Goal: Task Accomplishment & Management: Use online tool/utility

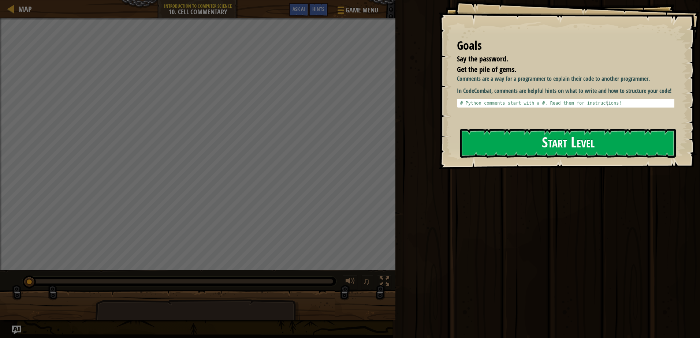
click at [485, 137] on button "Start Level" at bounding box center [568, 143] width 216 height 29
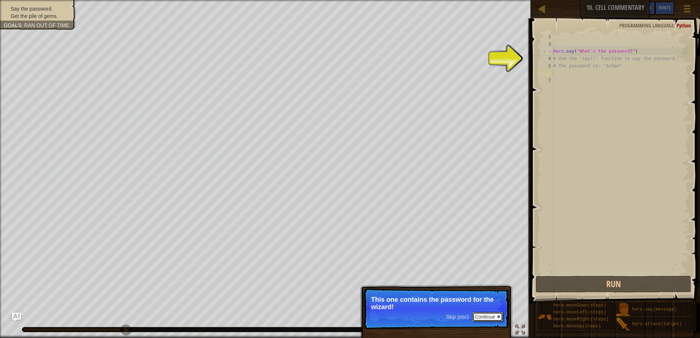
click at [485, 319] on button "Continue" at bounding box center [487, 317] width 30 height 10
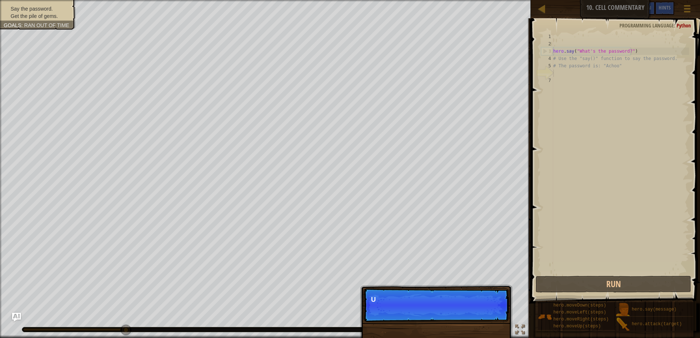
scroll to position [3, 0]
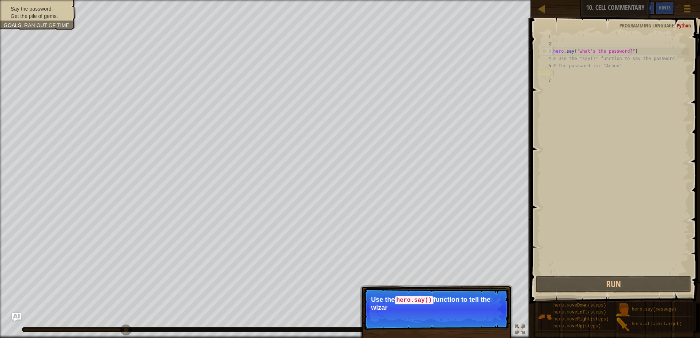
click at [444, 311] on p "Use the hero.say() function to tell the wizar" at bounding box center [436, 303] width 130 height 15
click at [460, 314] on div "Skip (esc) Continue" at bounding box center [474, 318] width 57 height 10
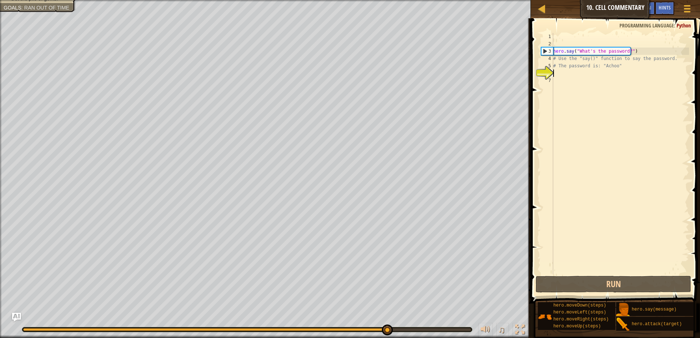
click at [593, 59] on div "hero . say ( "What's the password?" ) # Use the "say()" function to say the pas…" at bounding box center [620, 161] width 137 height 256
click at [606, 64] on div "hero . say ( "What's the password?" ) # Use the "say()" function to say the pas…" at bounding box center [620, 161] width 137 height 256
type textarea "# The password is: "Achoo""
click at [606, 78] on div "hero . say ( "What's the password?" ) # Use the "say()" function to say the pas…" at bounding box center [620, 161] width 137 height 256
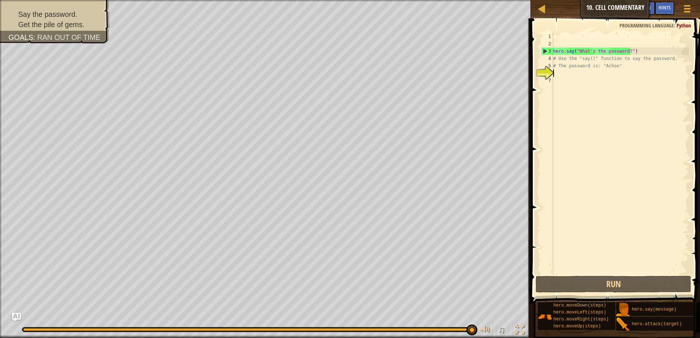
click at [581, 72] on div "hero . say ( "What's the password?" ) # Use the "say()" function to say the pas…" at bounding box center [620, 161] width 137 height 256
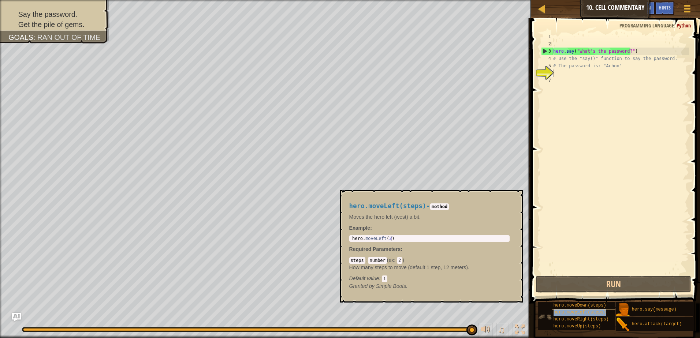
scroll to position [5, 0]
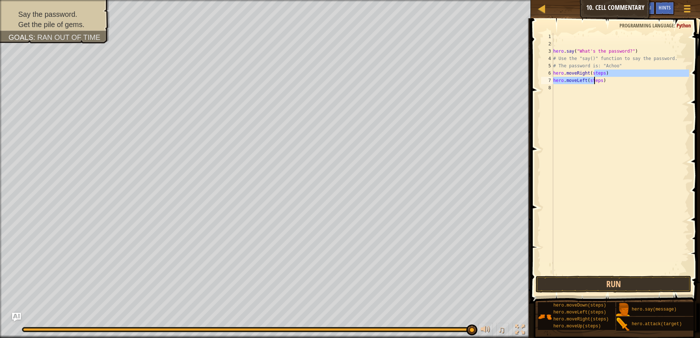
drag, startPoint x: 595, startPoint y: 72, endPoint x: 601, endPoint y: 79, distance: 9.1
click at [595, 82] on div "hero . say ( "What's the password?" ) # Use the "say()" function to say the pas…" at bounding box center [620, 161] width 137 height 256
click at [605, 81] on div "hero . say ( "What's the password?" ) # Use the "say()" function to say the pas…" at bounding box center [620, 161] width 137 height 256
drag, startPoint x: 607, startPoint y: 80, endPoint x: 549, endPoint y: 75, distance: 58.1
click at [549, 75] on div "hero.moveLeft(steps) 1 2 3 4 5 6 7 8 hero . say ( "What's the password?" ) # Us…" at bounding box center [614, 154] width 149 height 242
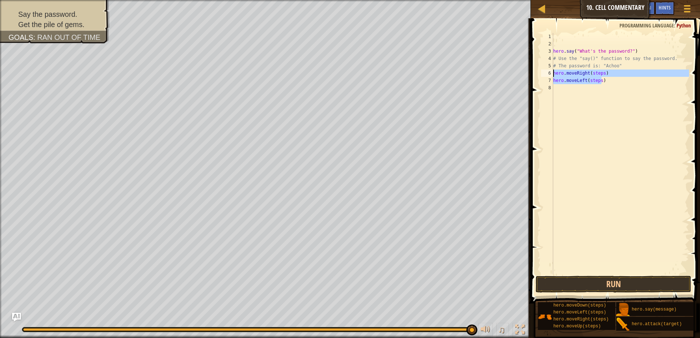
type textarea "hero.moveRight(steps) hero.moveLeft(steps)"
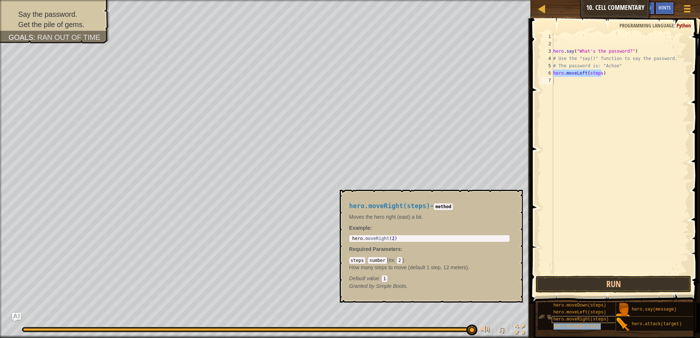
type textarea "hero.moveUp(steps)"
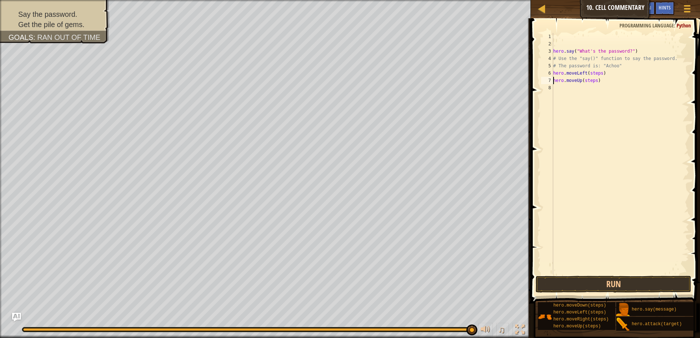
click at [559, 44] on div "hero . say ( "What's the password?" ) # Use the "say()" function to say the pas…" at bounding box center [620, 161] width 137 height 256
type textarea "steps=1"
click at [580, 101] on div "steps = 1 hero . say ( "What's the password?" ) # Use the "say()" function to s…" at bounding box center [620, 161] width 137 height 256
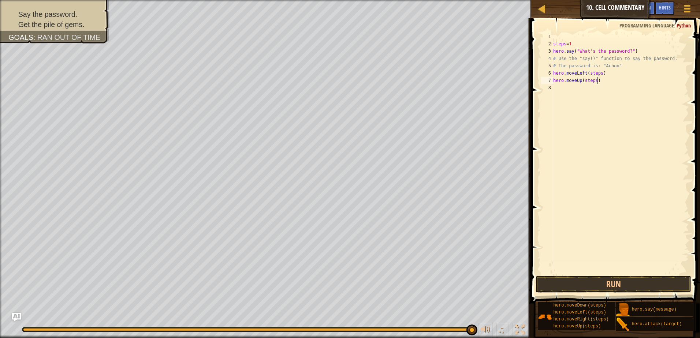
click at [603, 82] on div "steps = 1 hero . say ( "What's the password?" ) # Use the "say()" function to s…" at bounding box center [620, 161] width 137 height 256
click at [563, 44] on div "steps = 1 hero . say ( "What's the password?" ) # Use the "say()" function to s…" at bounding box center [620, 161] width 137 height 256
type textarea "steps=1"
click at [565, 42] on div "steps = 1 hero . say ( "What's the password?" ) # Use the "say()" function to s…" at bounding box center [620, 161] width 137 height 256
drag, startPoint x: 568, startPoint y: 42, endPoint x: 569, endPoint y: 47, distance: 4.4
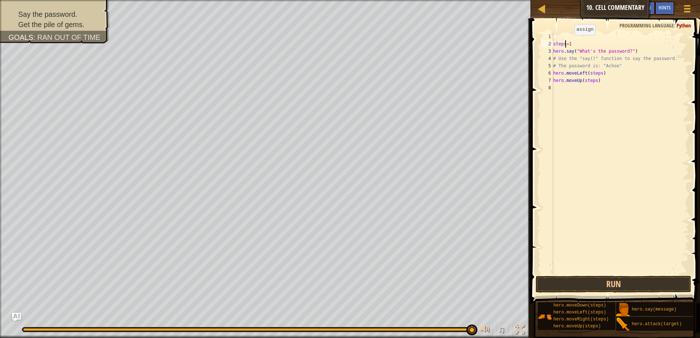
click at [568, 43] on div "steps = 1 hero . say ( "What's the password?" ) # Use the "say()" function to s…" at bounding box center [620, 161] width 137 height 256
click at [580, 97] on div "steps = 1 hero . say ( "What's the password?" ) # Use the "say()" function to s…" at bounding box center [620, 161] width 137 height 256
click at [614, 85] on div "steps = 1 hero . say ( "What's the password?" ) # Use the "say()" function to s…" at bounding box center [620, 161] width 137 height 256
click at [614, 80] on div "steps = 1 hero . say ( "What's the password?" ) # Use the "say()" function to s…" at bounding box center [620, 161] width 137 height 256
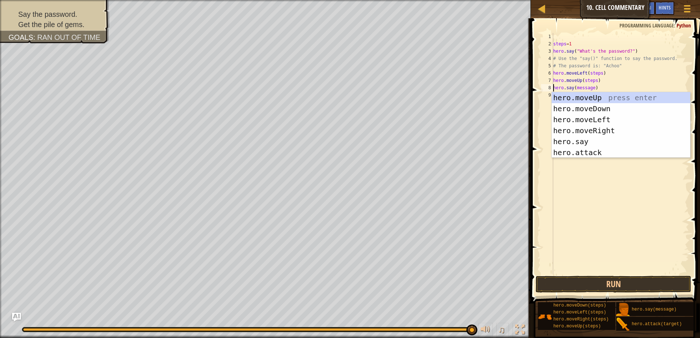
click at [592, 89] on div "steps = 1 hero . say ( "What's the password?" ) # Use the "say()" function to s…" at bounding box center [620, 161] width 137 height 256
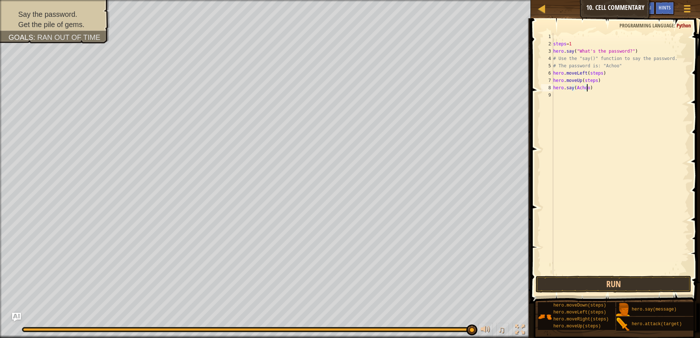
scroll to position [3, 3]
type textarea "hero.say("Achoo")"
click at [570, 182] on div "steps = 1 hero . say ( "What's the password?" ) # Use the "say()" function to s…" at bounding box center [620, 161] width 137 height 256
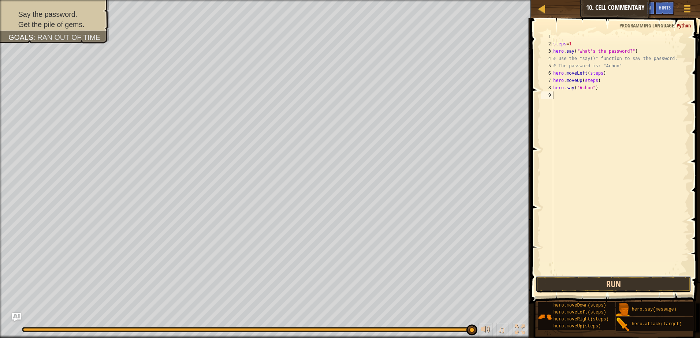
click at [577, 291] on button "Run" at bounding box center [614, 284] width 156 height 17
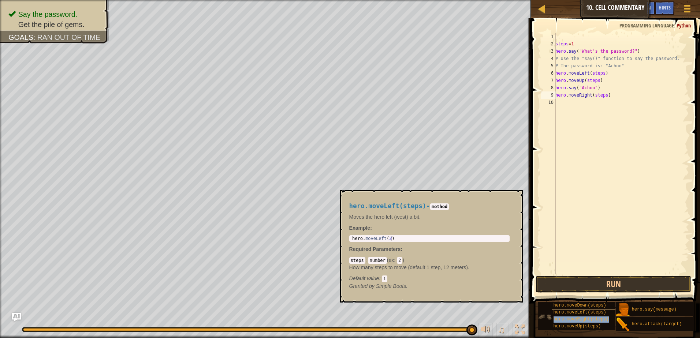
scroll to position [5, 0]
type textarea "hero.moveUp(steps)"
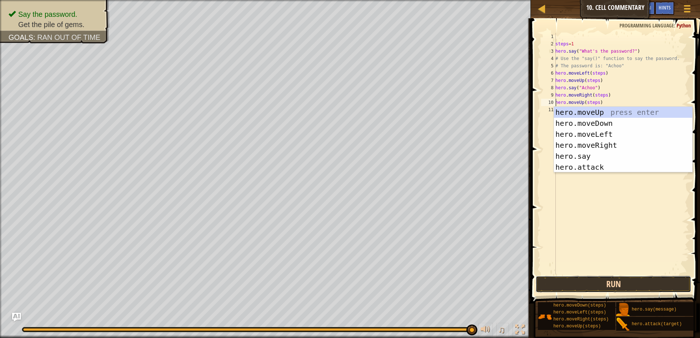
click at [600, 278] on button "Run" at bounding box center [614, 284] width 156 height 17
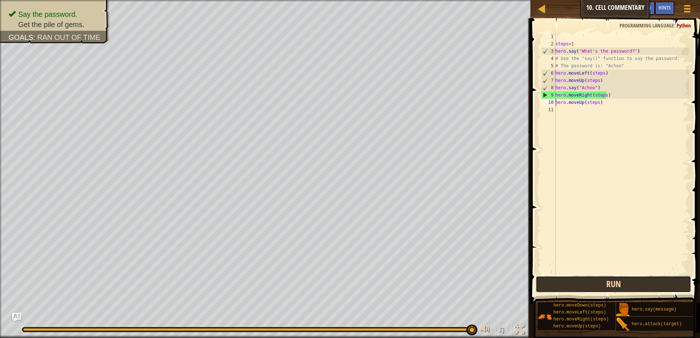
click at [563, 280] on button "Run" at bounding box center [614, 284] width 156 height 17
click at [602, 107] on div "steps = 1 hero . say ( "What's the password?" ) # Use the "say()" function to s…" at bounding box center [621, 161] width 135 height 256
click at [601, 104] on div "steps = 1 hero . say ( "What's the password?" ) # Use the "say()" function to s…" at bounding box center [621, 161] width 135 height 256
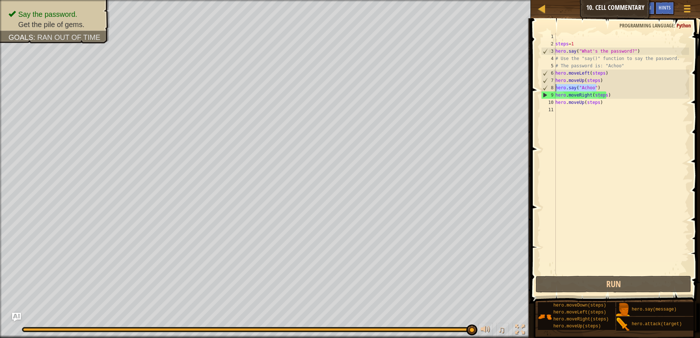
drag, startPoint x: 603, startPoint y: 85, endPoint x: 541, endPoint y: 90, distance: 61.3
click at [541, 90] on div "hero.moveUp(steps) 1 2 3 4 5 6 7 8 9 10 11 steps = 1 hero . say ( "What's the p…" at bounding box center [614, 154] width 149 height 242
type textarea "hero.say("Achoo")"
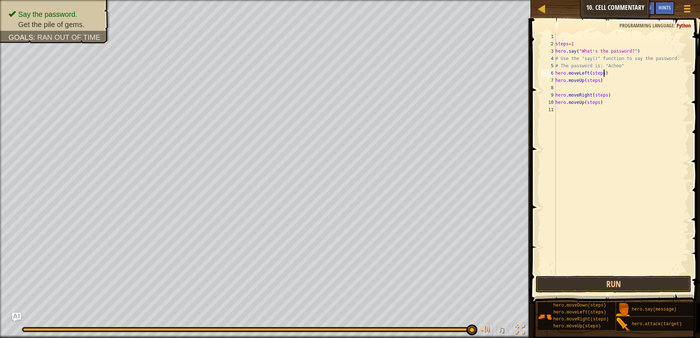
click at [625, 70] on div "steps = 1 hero . say ( "What's the password?" ) # Use the "say()" function to s…" at bounding box center [621, 161] width 135 height 256
click at [625, 67] on div "steps = 1 hero . say ( "What's the password?" ) # Use the "say()" function to s…" at bounding box center [621, 161] width 135 height 256
type textarea "# The password is: "Achoo""
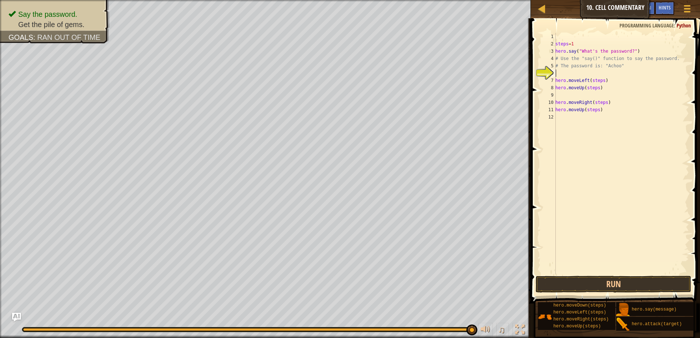
paste textarea "hero.say("Achoo")"
type textarea "hero.say("Achoo")"
click at [598, 97] on div "steps = 1 hero . say ( "What's the password?" ) # Use the "say()" function to s…" at bounding box center [621, 161] width 135 height 256
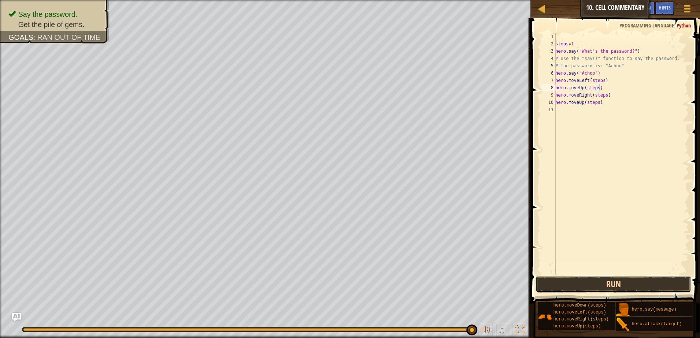
click at [597, 281] on button "Run" at bounding box center [614, 284] width 156 height 17
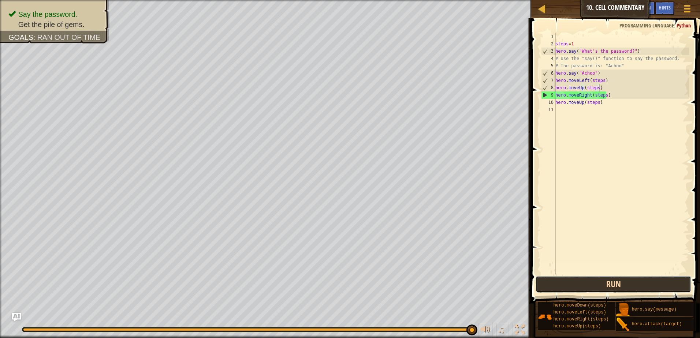
click at [578, 284] on button "Run" at bounding box center [614, 284] width 156 height 17
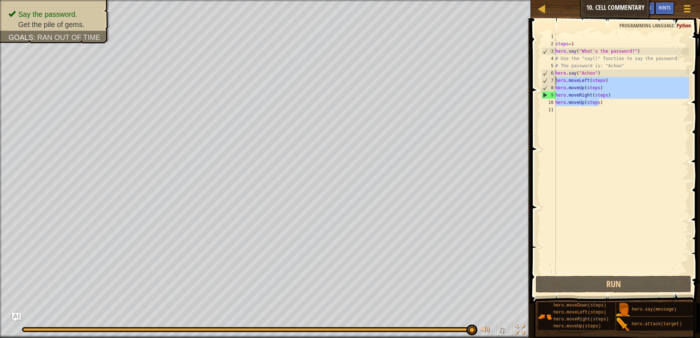
drag, startPoint x: 617, startPoint y: 104, endPoint x: 553, endPoint y: 82, distance: 67.6
click at [553, 82] on div "hero.moveUp(steps) 1 2 3 4 5 6 7 8 9 10 11 steps = 1 hero . say ( "What's the p…" at bounding box center [614, 154] width 149 height 242
type textarea "hero.moveLeft(steps) hero.moveUp(steps)"
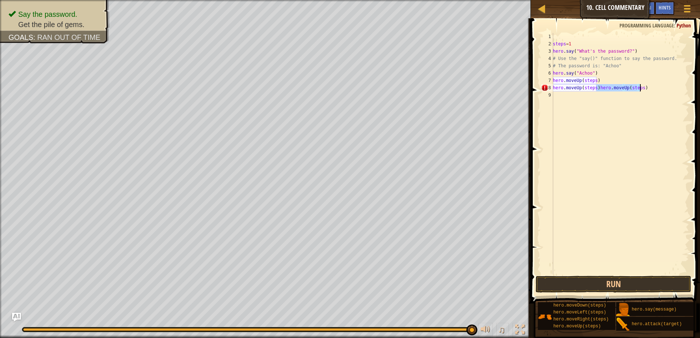
click at [597, 86] on div "steps = 1 hero . say ( "What's the password?" ) # Use the "say()" function to s…" at bounding box center [620, 154] width 138 height 242
type textarea "hero.moveUp(steps)"
click at [594, 275] on span at bounding box center [616, 150] width 175 height 307
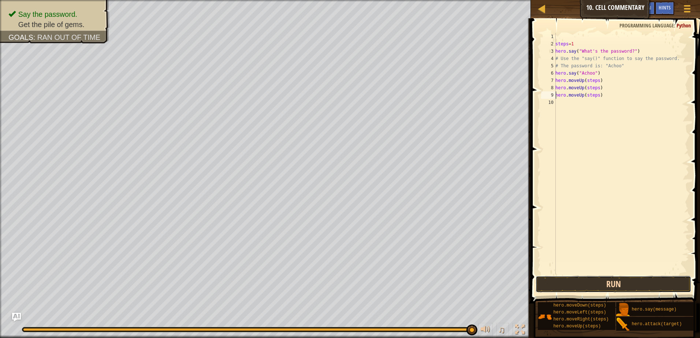
click at [595, 281] on button "Run" at bounding box center [614, 284] width 156 height 17
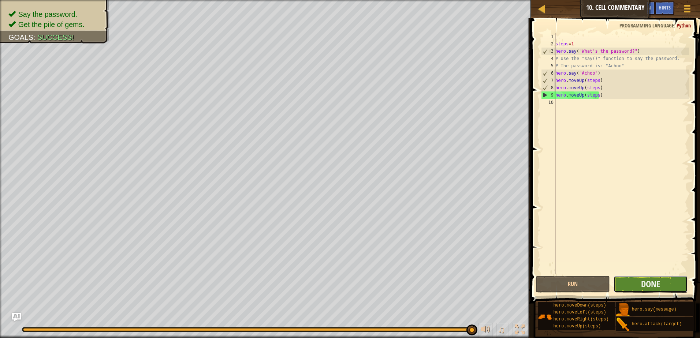
click at [638, 288] on button "Done" at bounding box center [651, 284] width 74 height 17
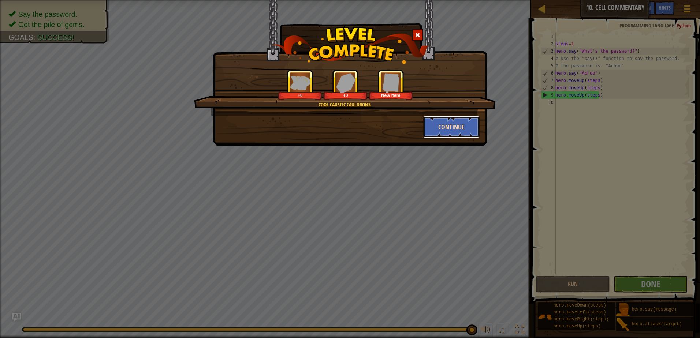
click at [449, 128] on button "Continue" at bounding box center [451, 127] width 57 height 22
